Goal: Transaction & Acquisition: Subscribe to service/newsletter

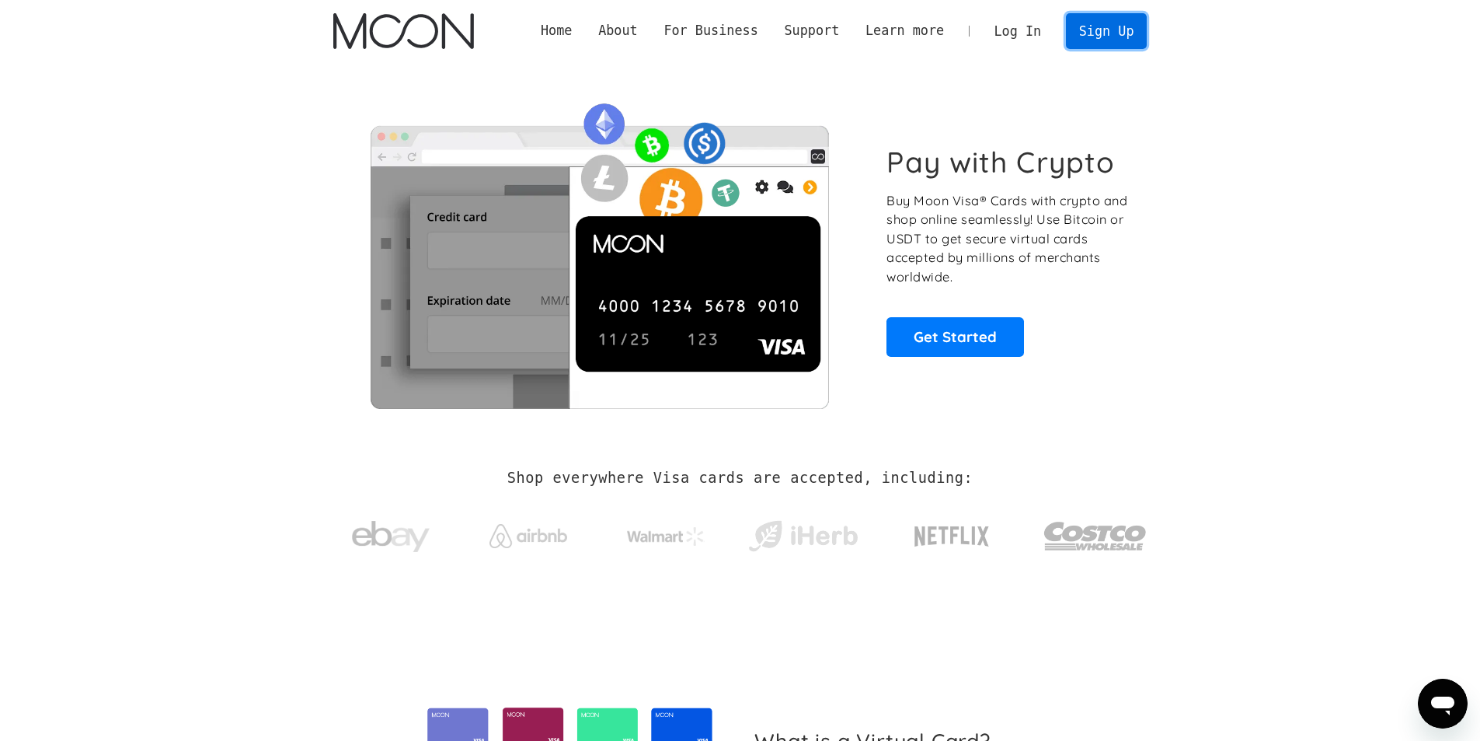
click at [1129, 26] on link "Sign Up" at bounding box center [1106, 30] width 81 height 35
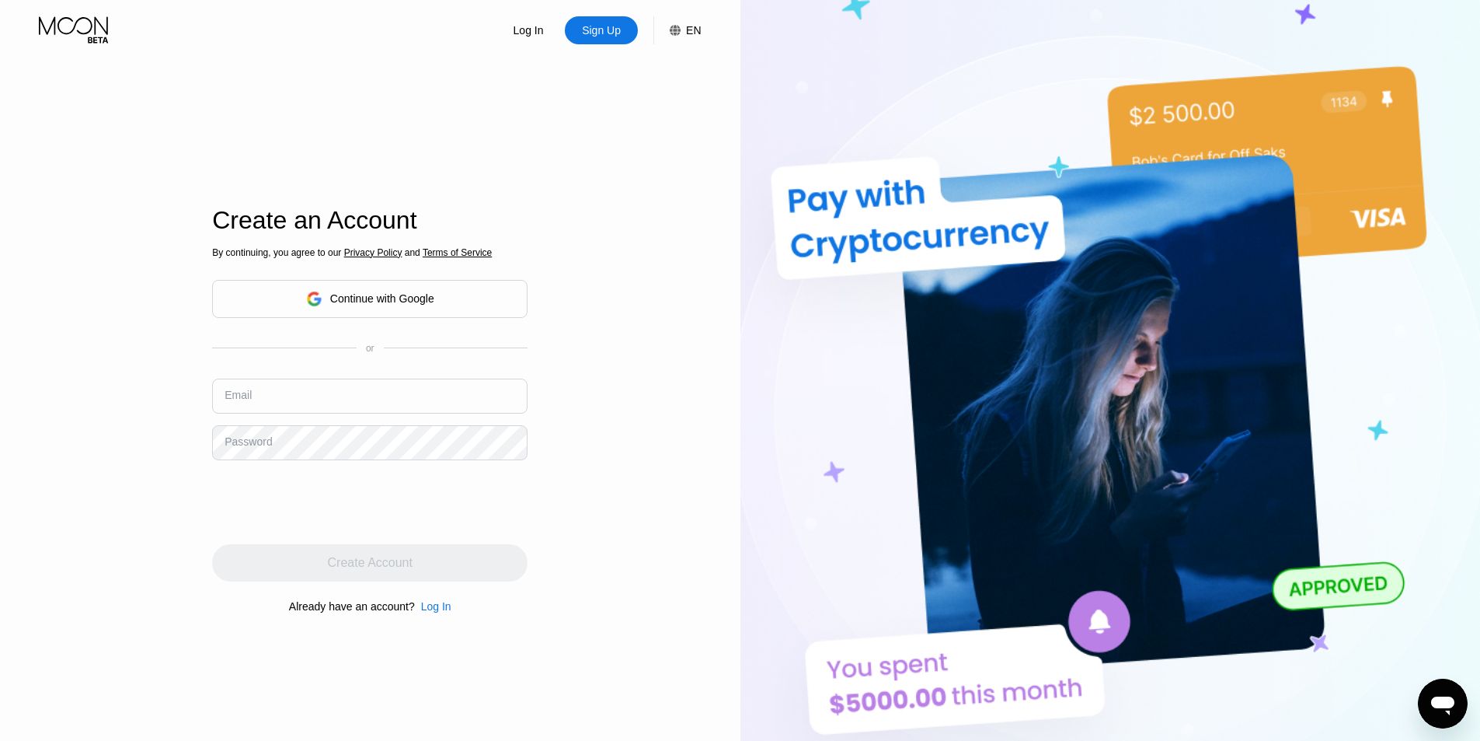
scroll to position [2, 0]
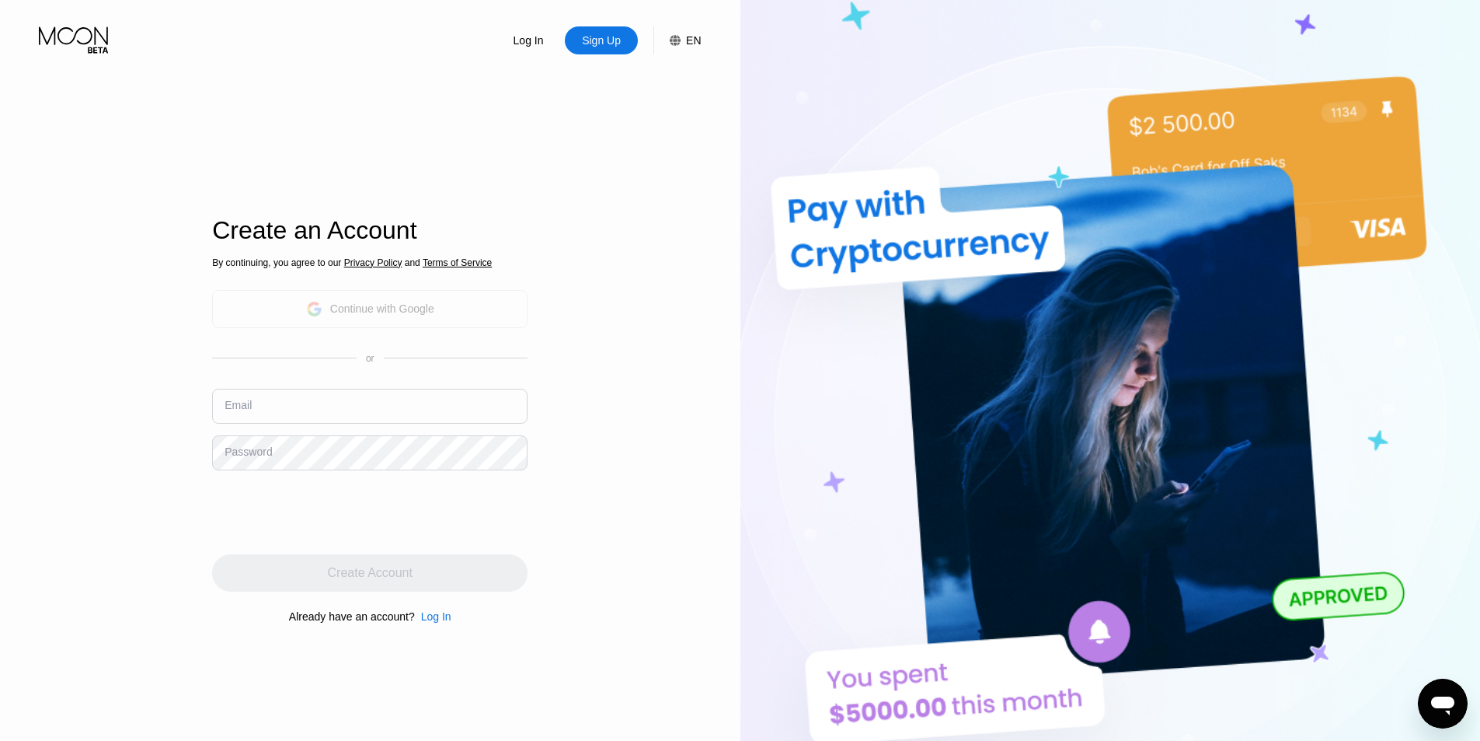
click at [357, 297] on div "Continue with Google" at bounding box center [370, 309] width 128 height 24
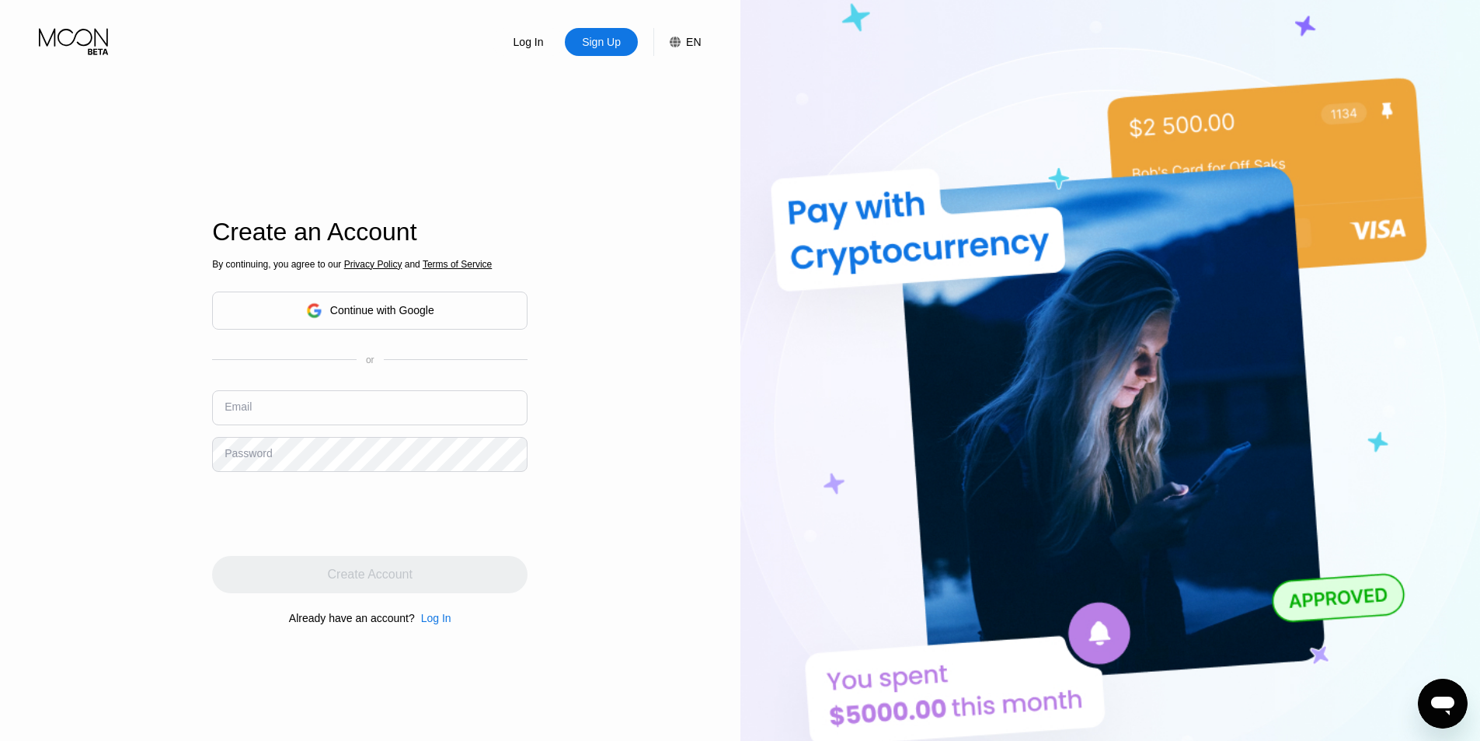
click at [343, 315] on div "Continue with Google" at bounding box center [382, 310] width 104 height 12
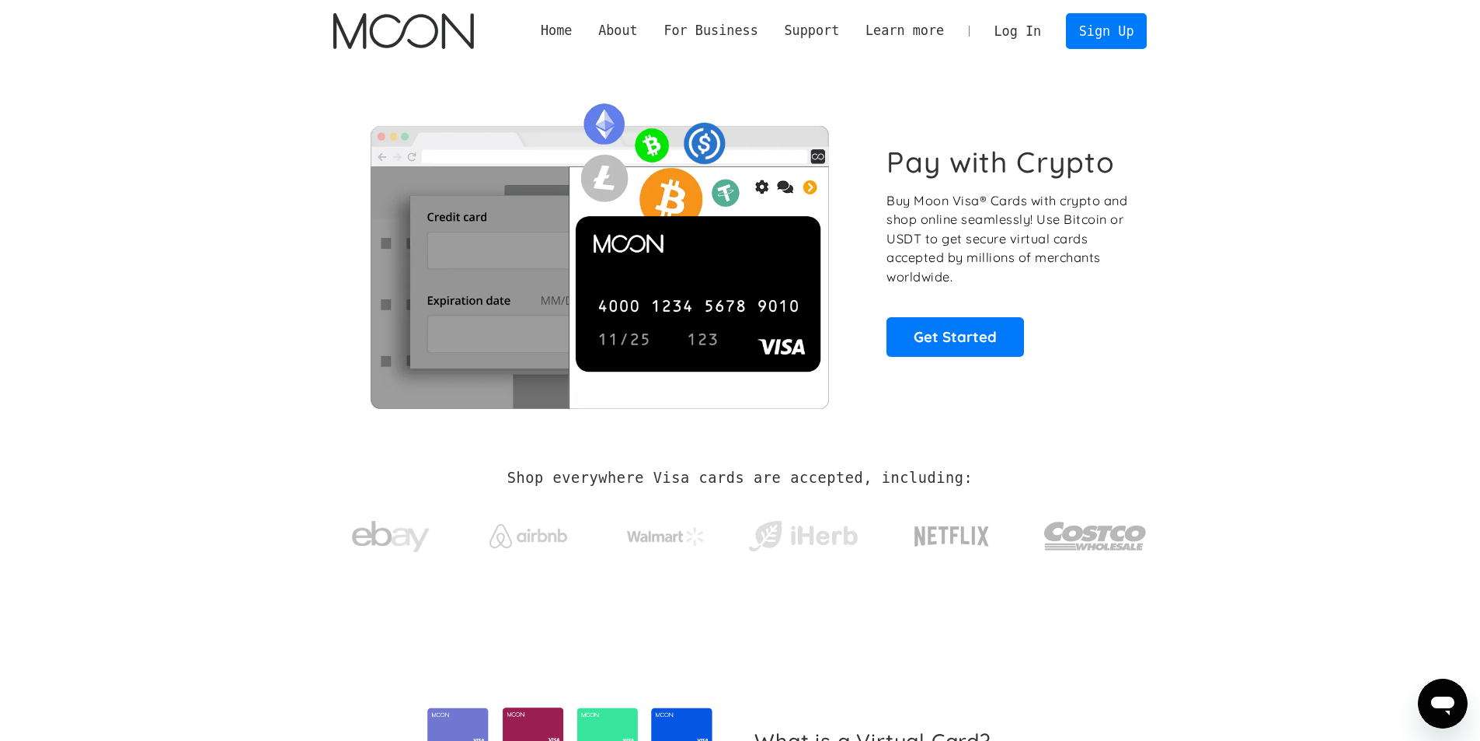
click at [1101, 3] on div "Home About About Moon Careers Founder's Letter For Business Business Moon APIs …" at bounding box center [740, 31] width 860 height 62
click at [1117, 16] on link "Sign Up" at bounding box center [1106, 30] width 81 height 35
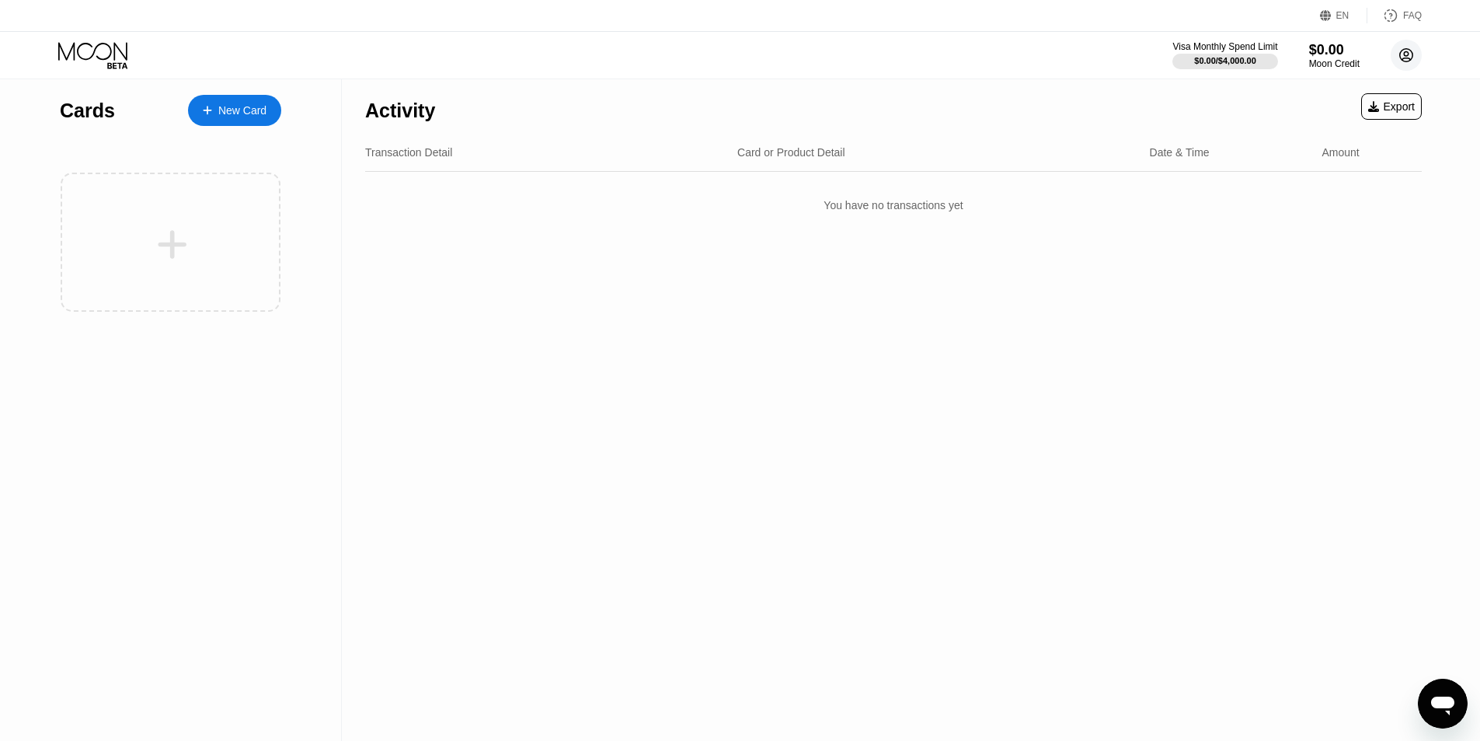
click at [1409, 45] on circle at bounding box center [1406, 55] width 31 height 31
click at [1409, 58] on icon at bounding box center [1407, 55] width 9 height 9
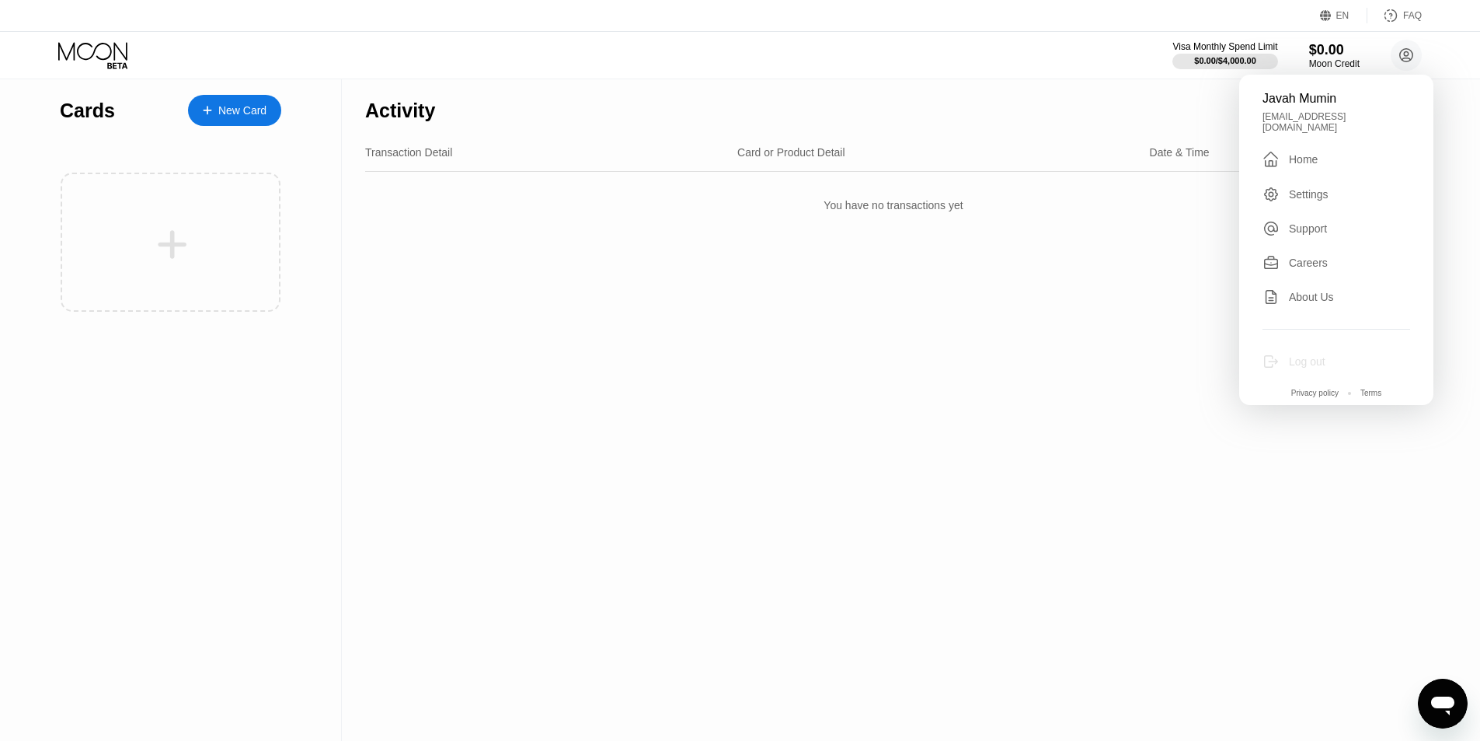
click at [1305, 355] on div "Log out" at bounding box center [1307, 361] width 37 height 12
